Goal: Entertainment & Leisure: Consume media (video, audio)

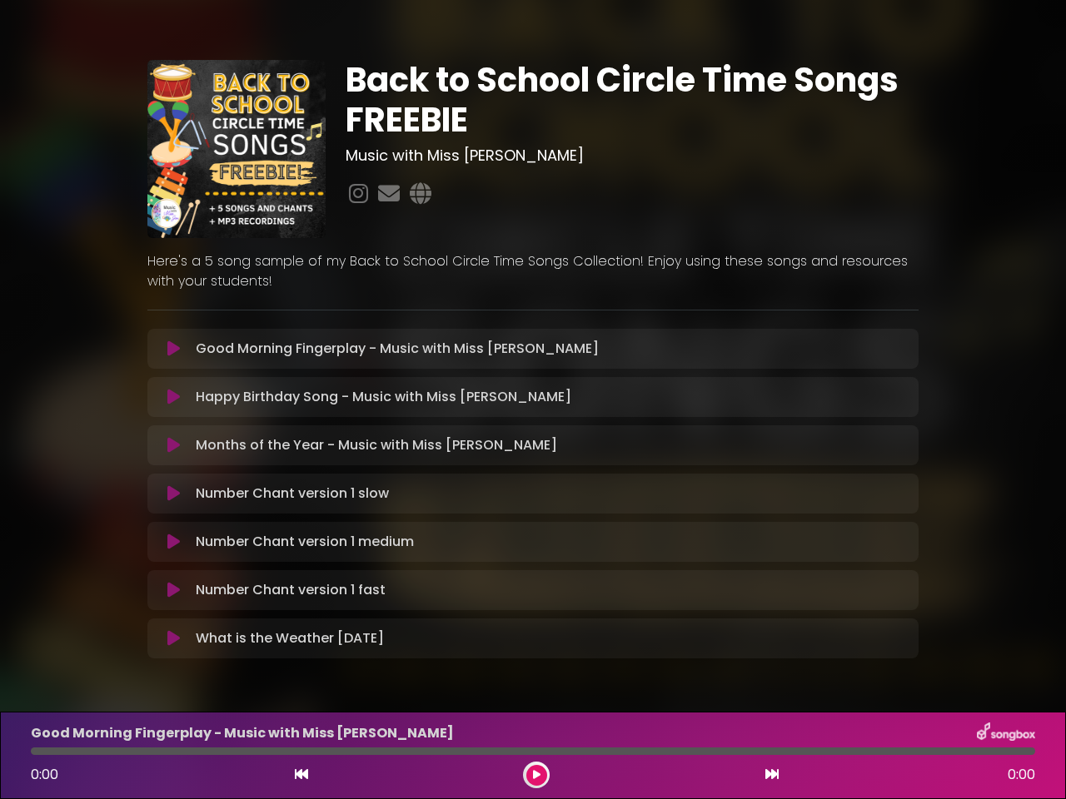
click at [173, 349] on icon at bounding box center [173, 349] width 12 height 17
click at [173, 397] on icon at bounding box center [173, 397] width 12 height 17
click at [173, 446] on icon at bounding box center [173, 445] width 12 height 17
click at [173, 494] on icon at bounding box center [173, 494] width 12 height 17
click at [173, 542] on icon at bounding box center [173, 542] width 12 height 17
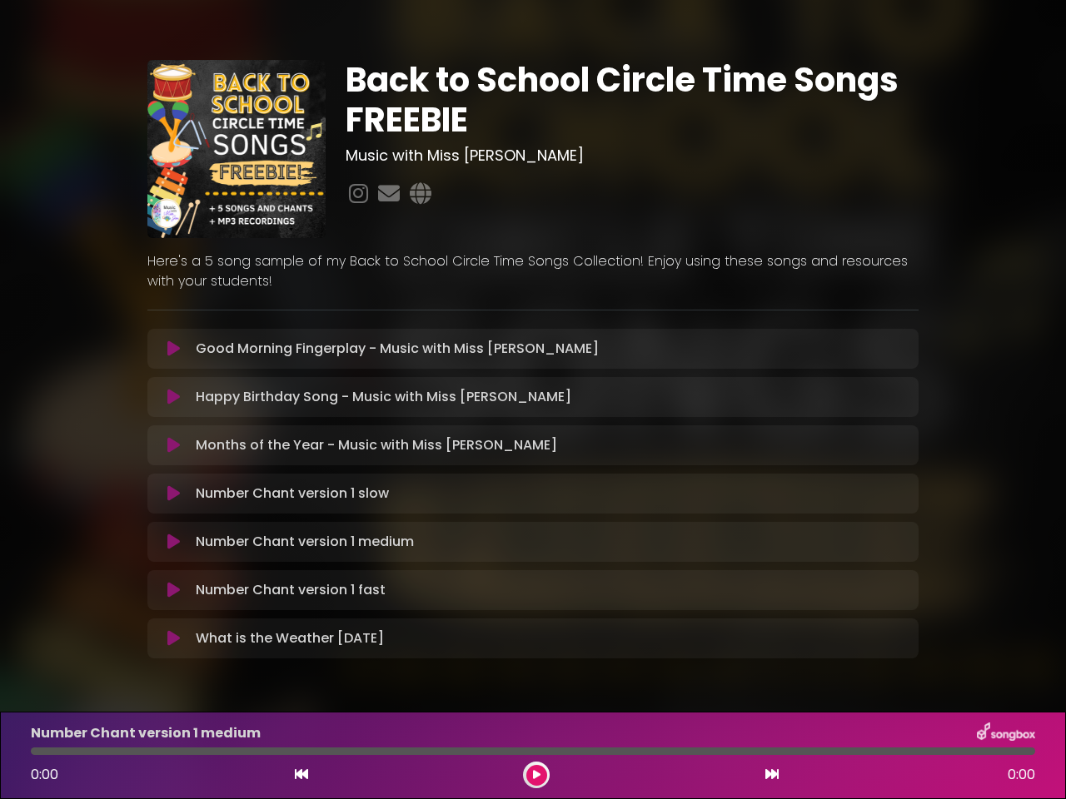
click at [173, 590] on icon at bounding box center [173, 590] width 12 height 17
click at [173, 639] on icon at bounding box center [173, 638] width 12 height 17
click at [301, 775] on icon at bounding box center [301, 774] width 13 height 13
click at [536, 775] on icon at bounding box center [536, 775] width 7 height 10
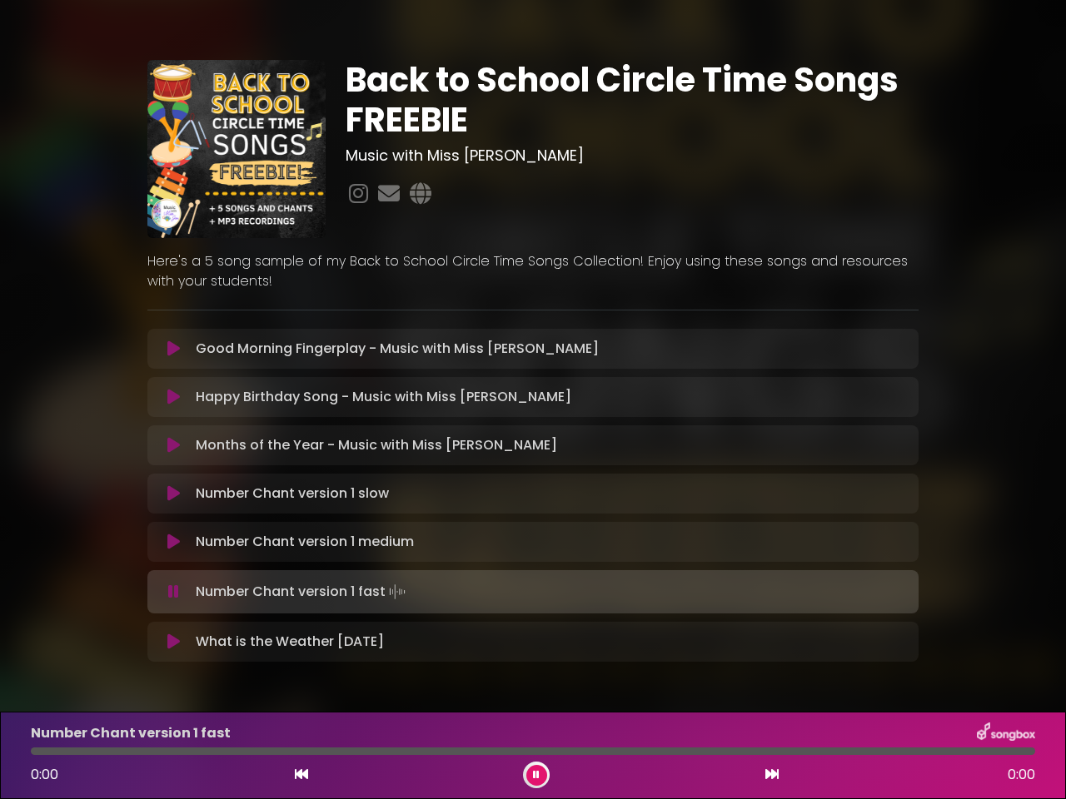
click at [772, 775] on icon at bounding box center [771, 774] width 13 height 13
